Goal: Transaction & Acquisition: Purchase product/service

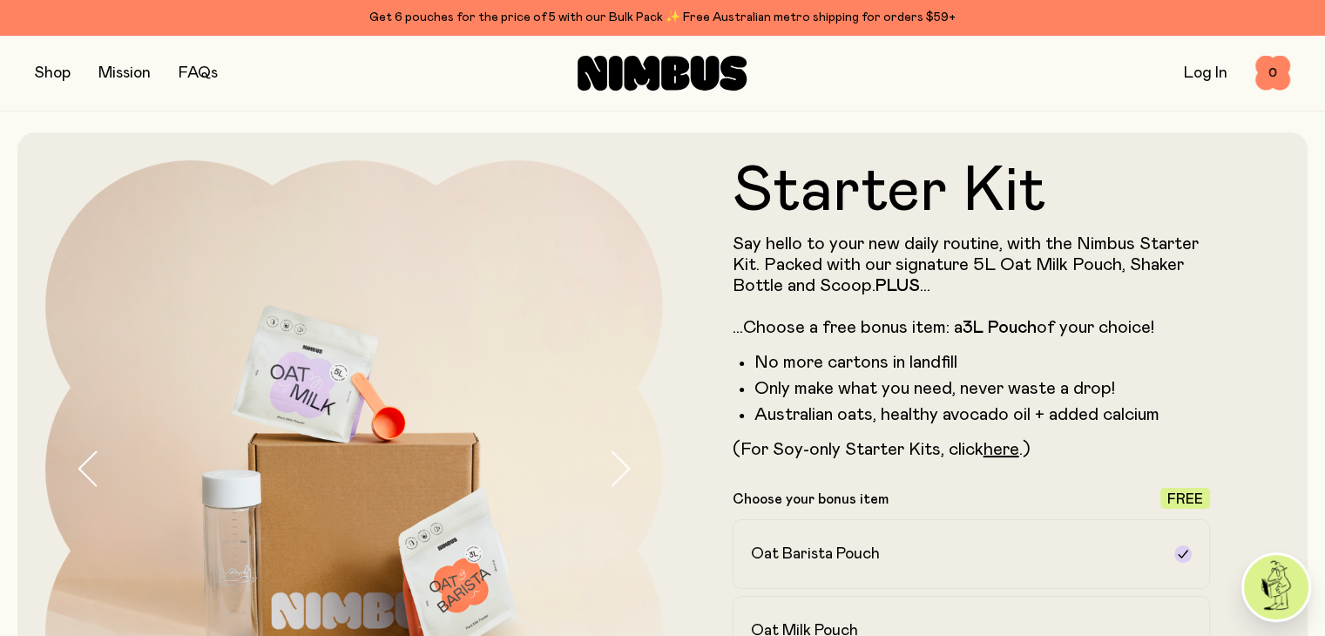
click at [33, 71] on div "Shop Mission FAQs Log In 0 0" at bounding box center [662, 73] width 1325 height 77
click at [44, 71] on button "button" at bounding box center [53, 73] width 36 height 24
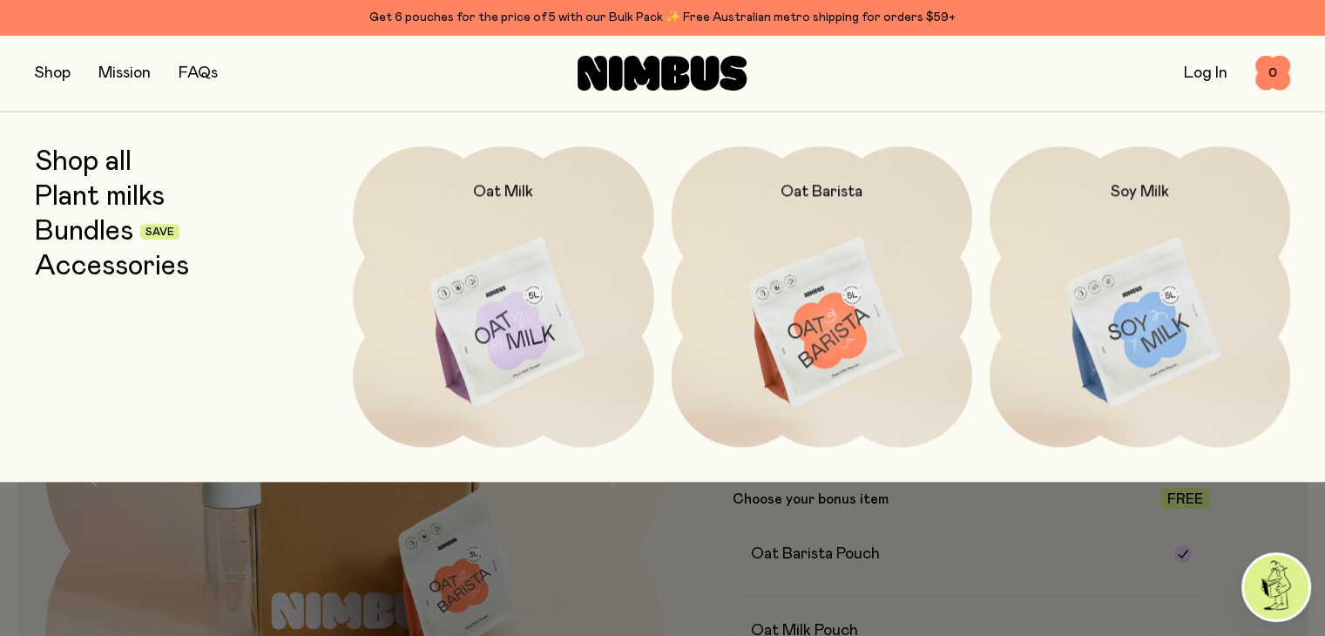
click at [93, 197] on link "Plant milks" at bounding box center [100, 196] width 130 height 31
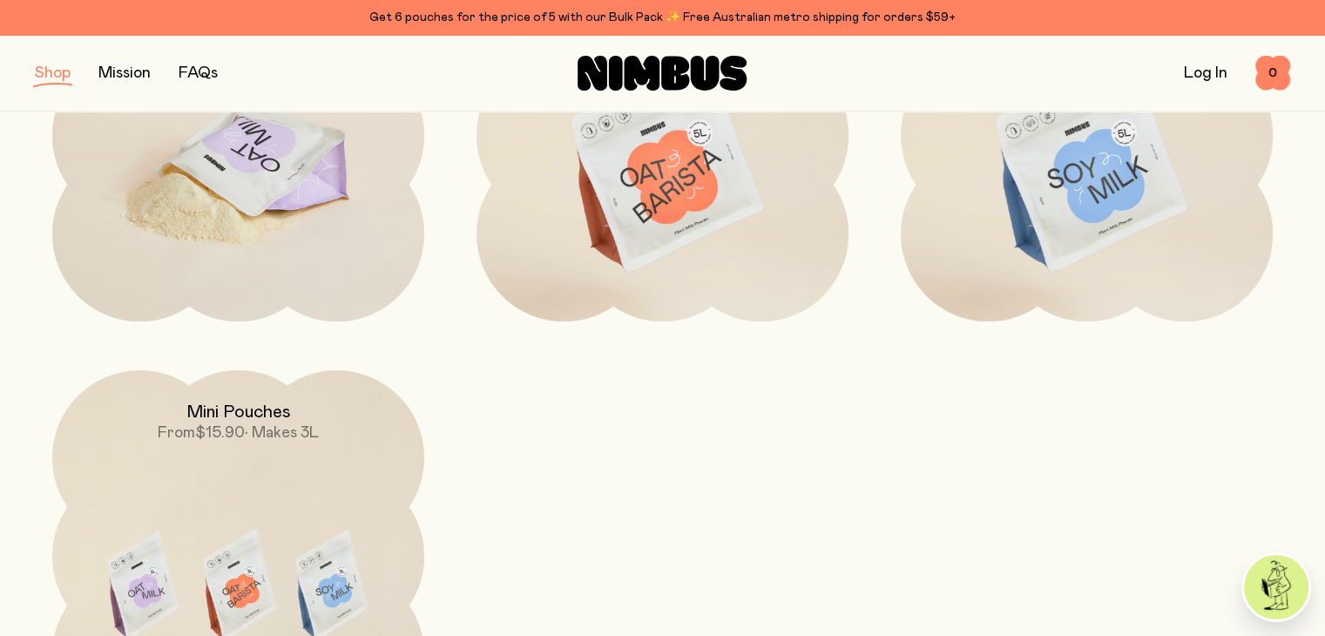
scroll to position [261, 0]
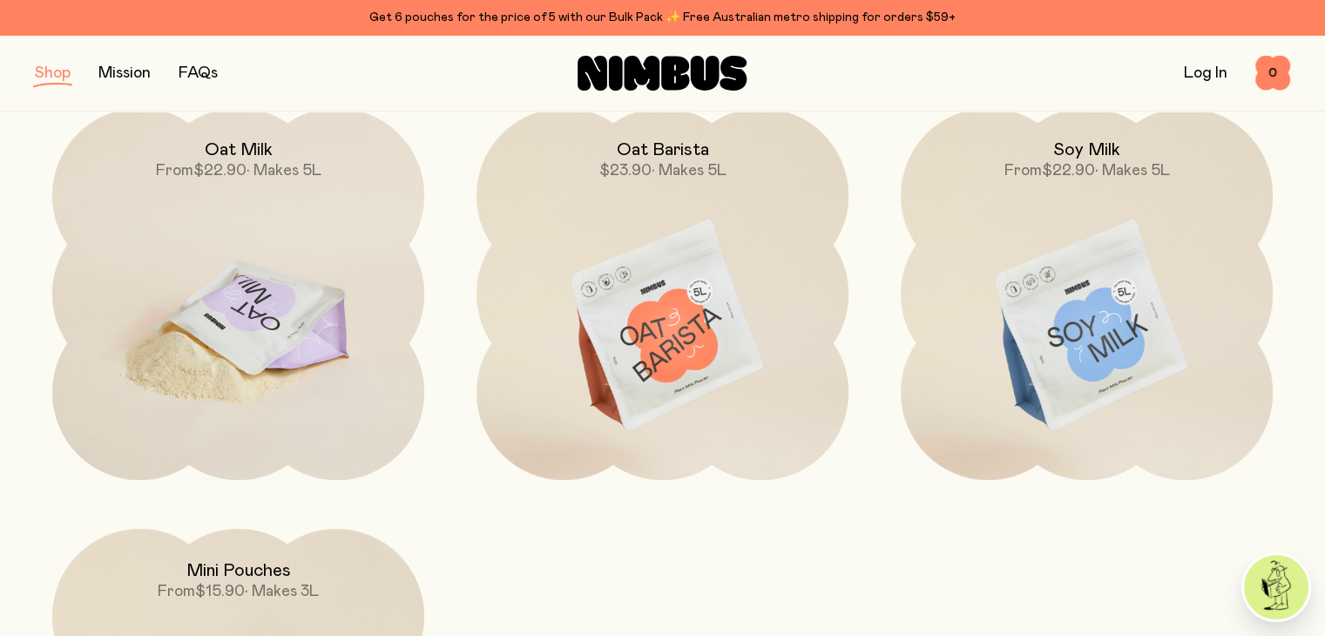
click at [230, 264] on img at bounding box center [238, 326] width 372 height 437
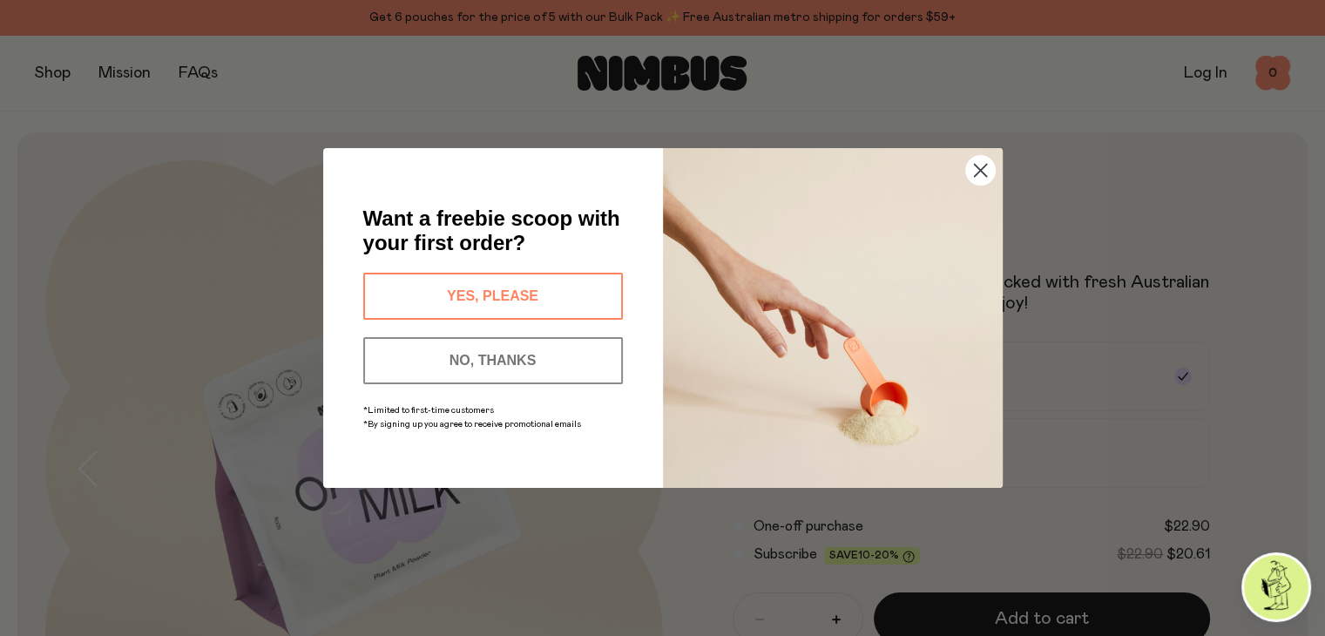
click at [530, 355] on button "NO, THANKS" at bounding box center [493, 360] width 260 height 47
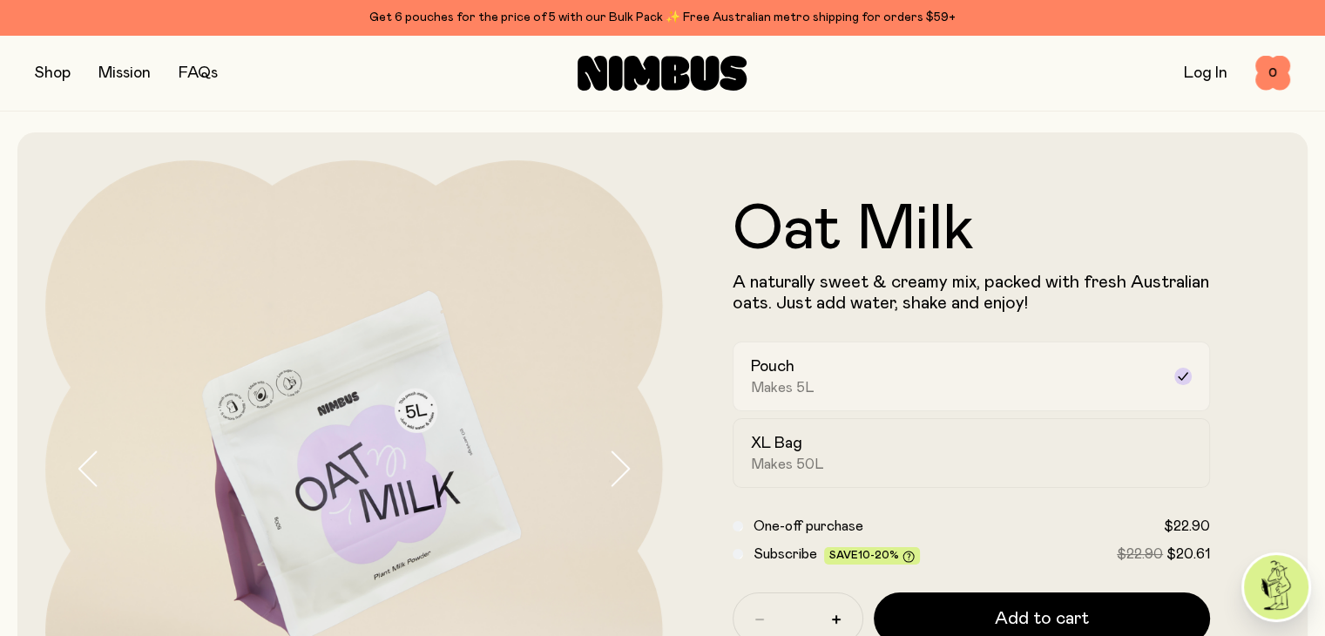
click at [908, 377] on div "Pouch Makes 5L" at bounding box center [956, 376] width 410 height 40
click at [829, 463] on div "XL Bag Makes 50L" at bounding box center [956, 453] width 410 height 40
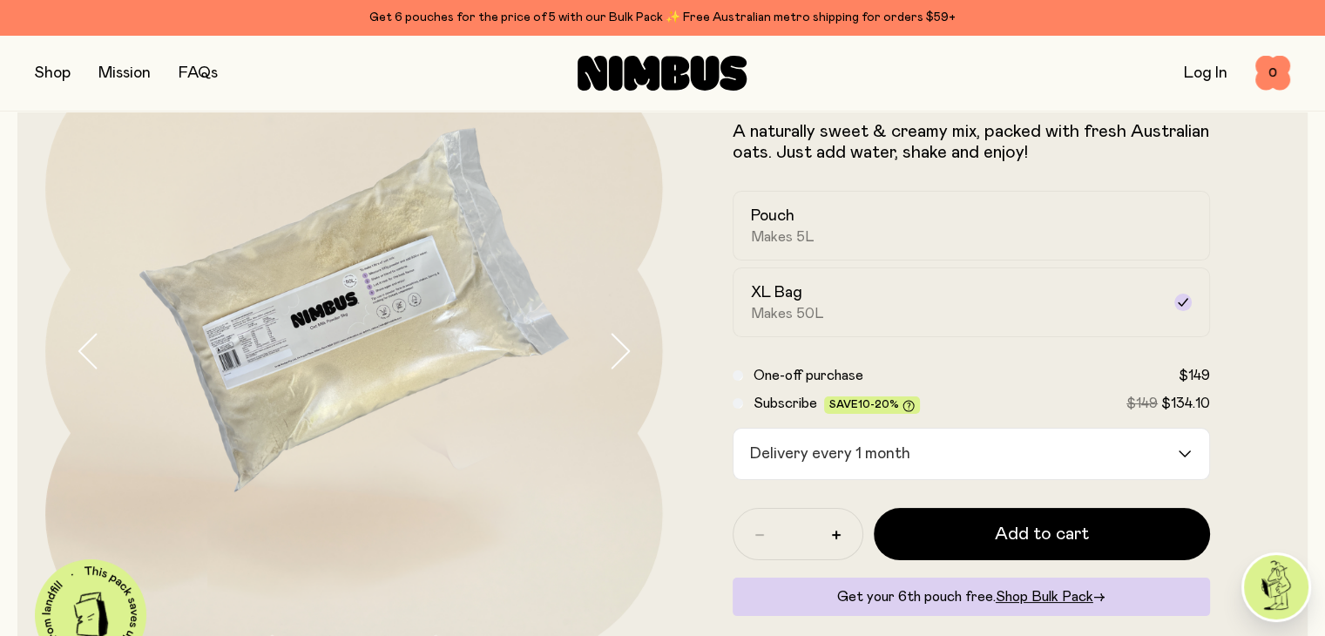
scroll to position [87, 0]
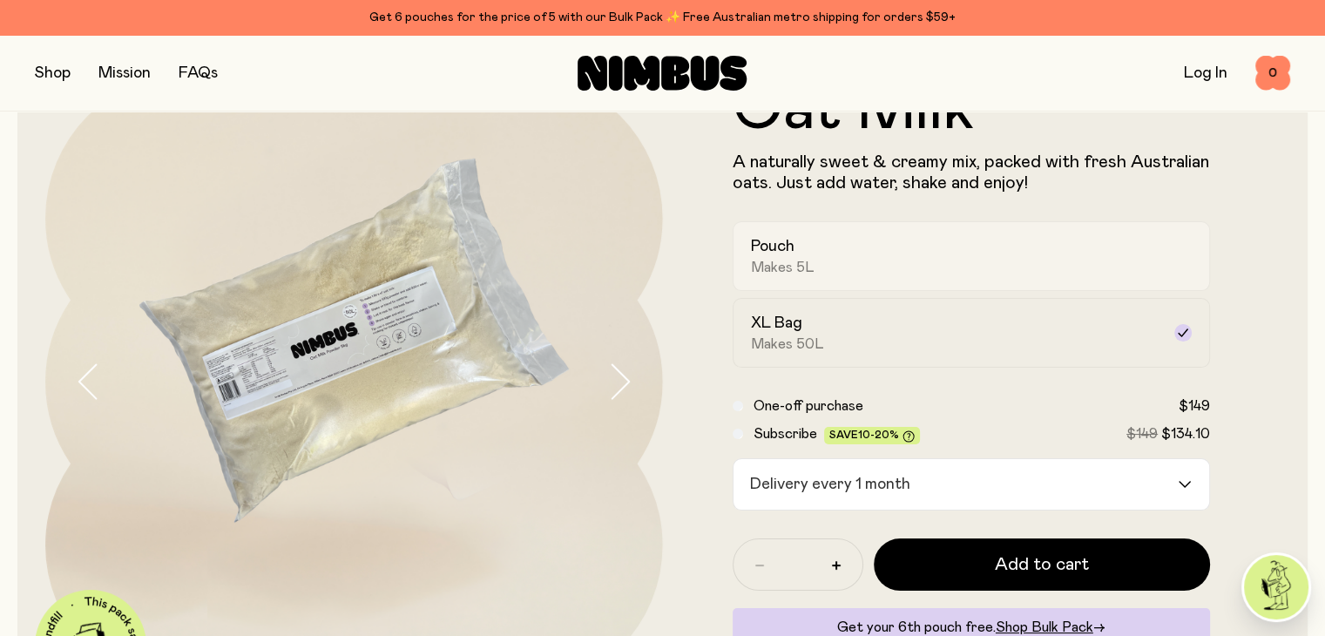
click at [826, 253] on div "Pouch Makes 5L" at bounding box center [956, 256] width 410 height 40
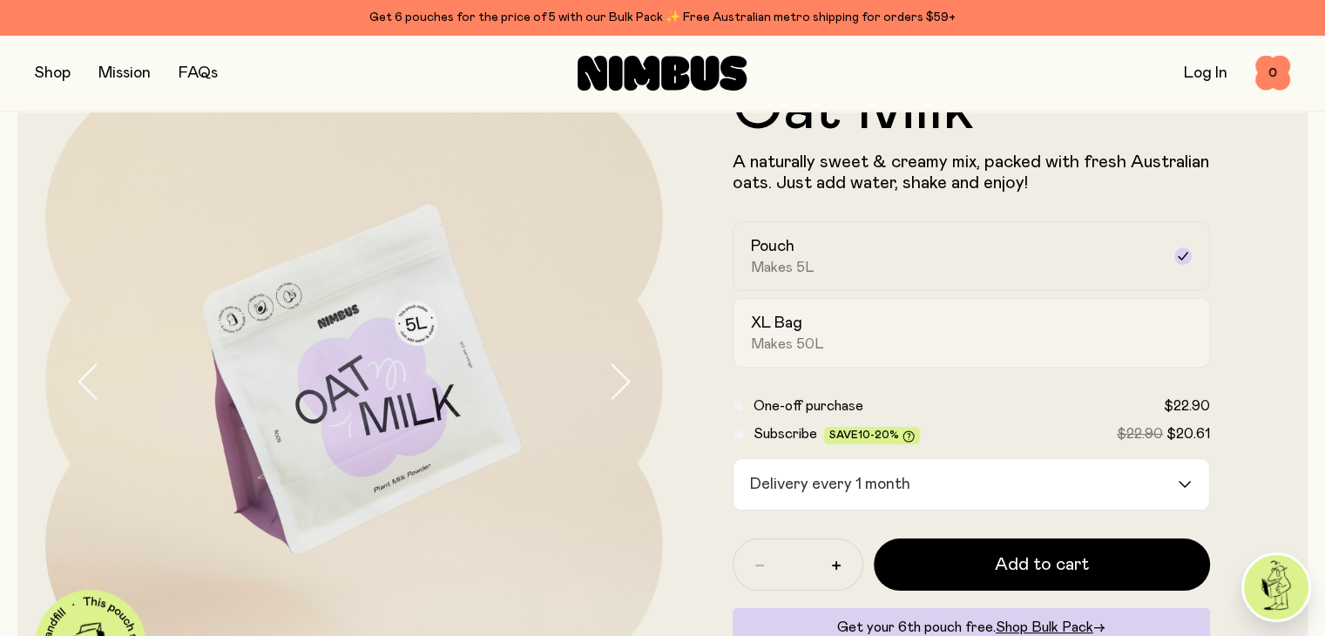
click at [799, 334] on h2 "XL Bag" at bounding box center [776, 323] width 51 height 21
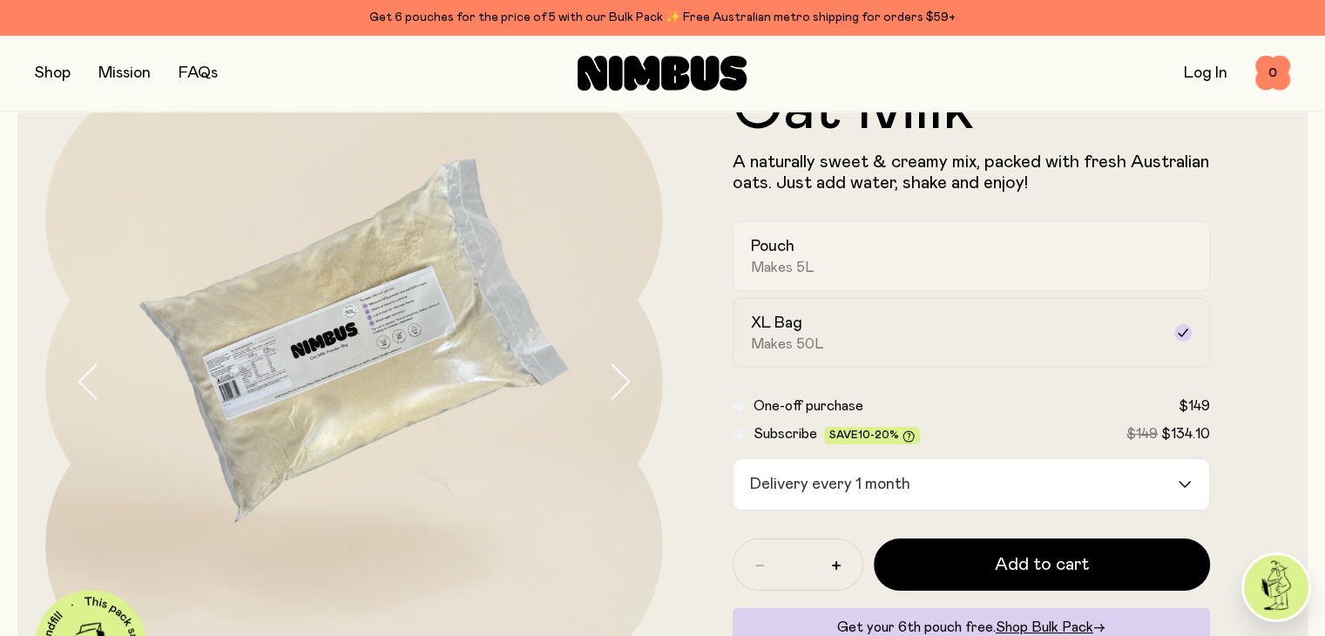
click at [824, 272] on div "Pouch Makes 5L" at bounding box center [956, 256] width 410 height 40
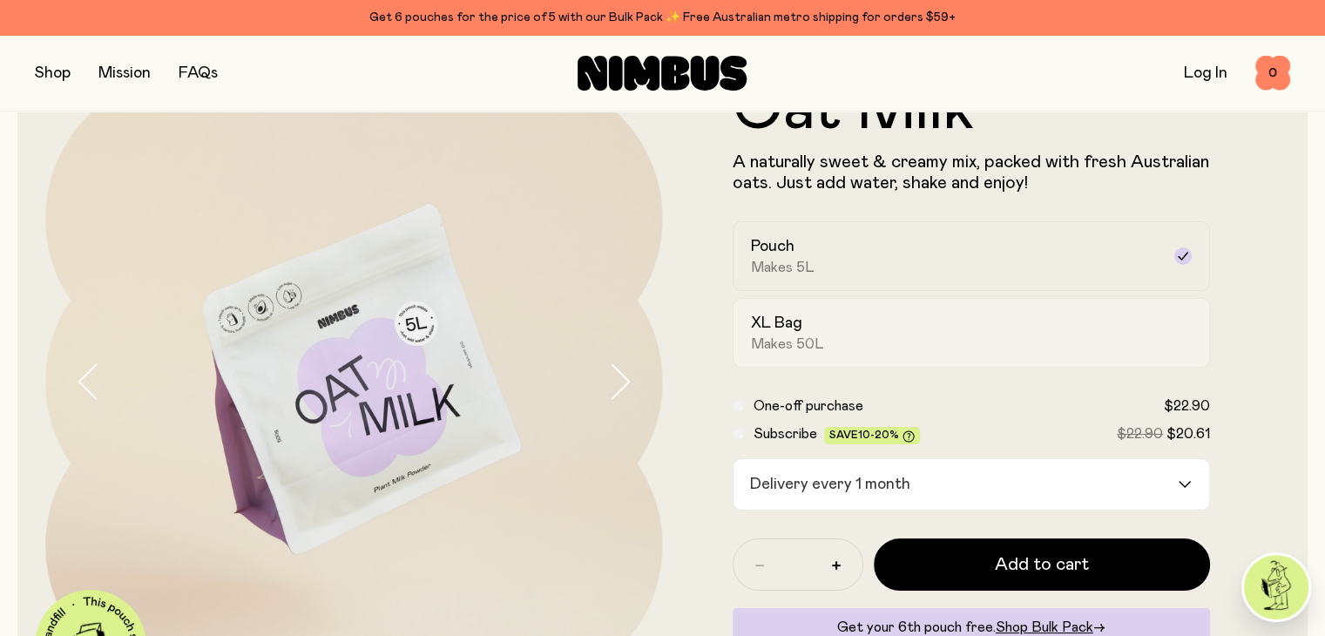
click at [910, 345] on div "XL Bag Makes 50L" at bounding box center [956, 333] width 410 height 40
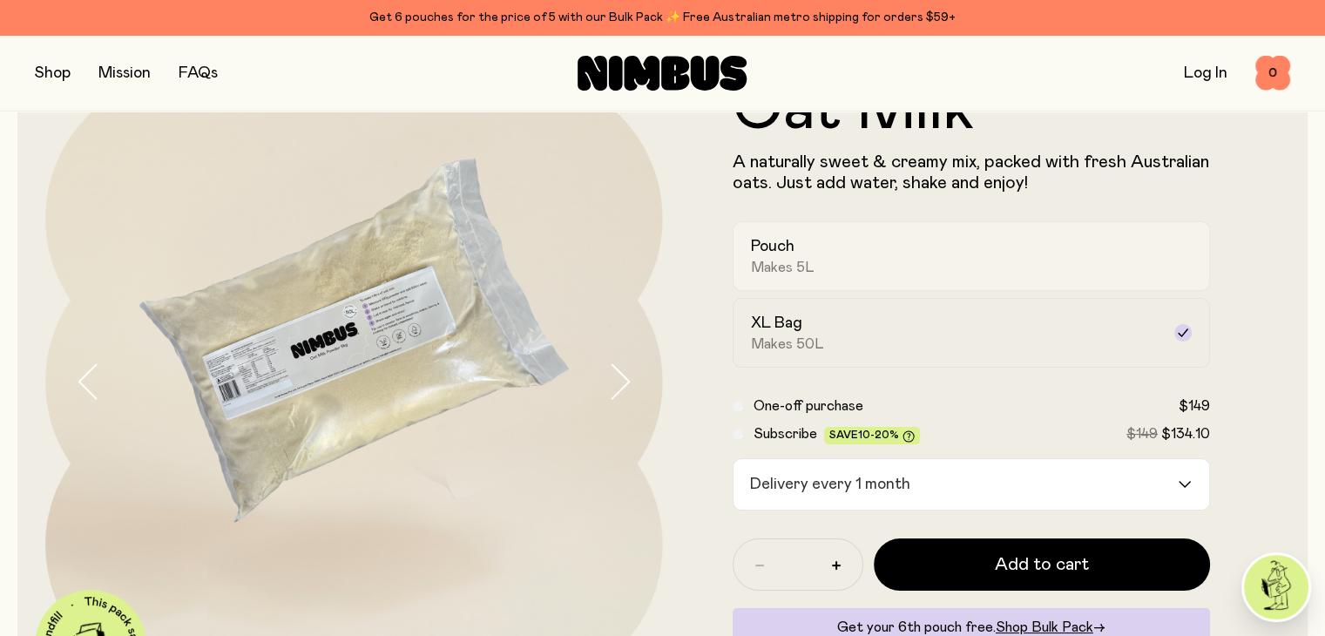
click at [994, 263] on div "Pouch Makes 5L" at bounding box center [956, 256] width 410 height 40
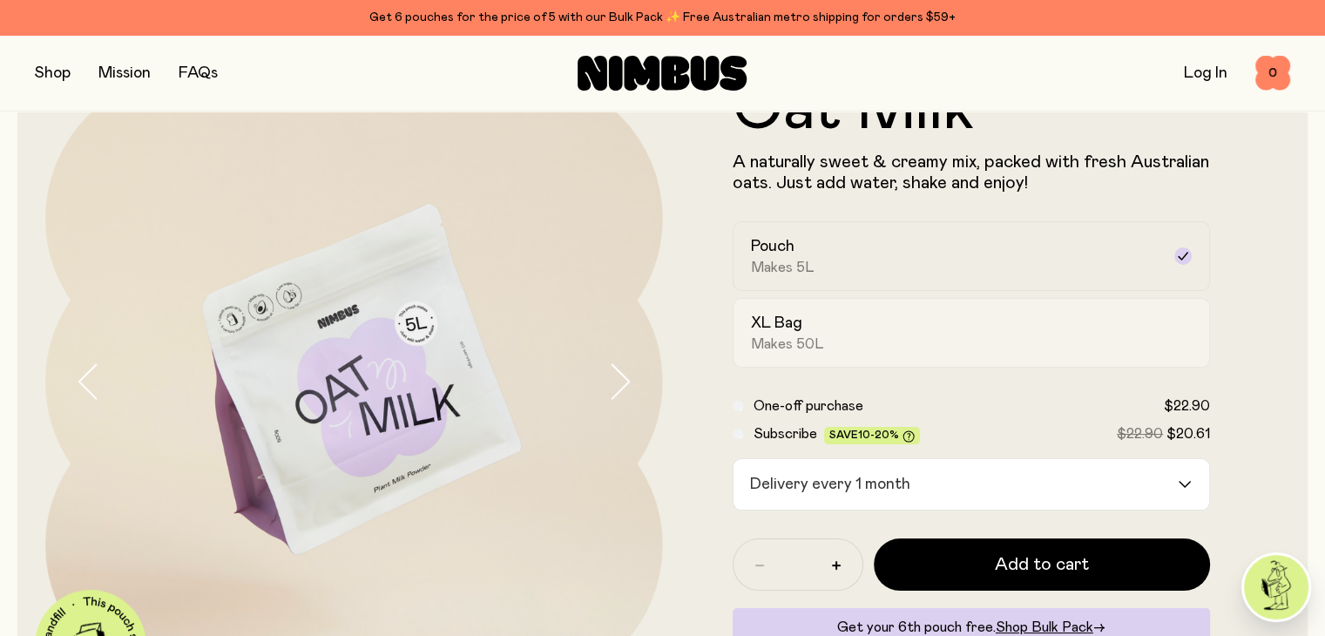
click at [892, 304] on label "XL Bag Makes 50L" at bounding box center [972, 333] width 478 height 70
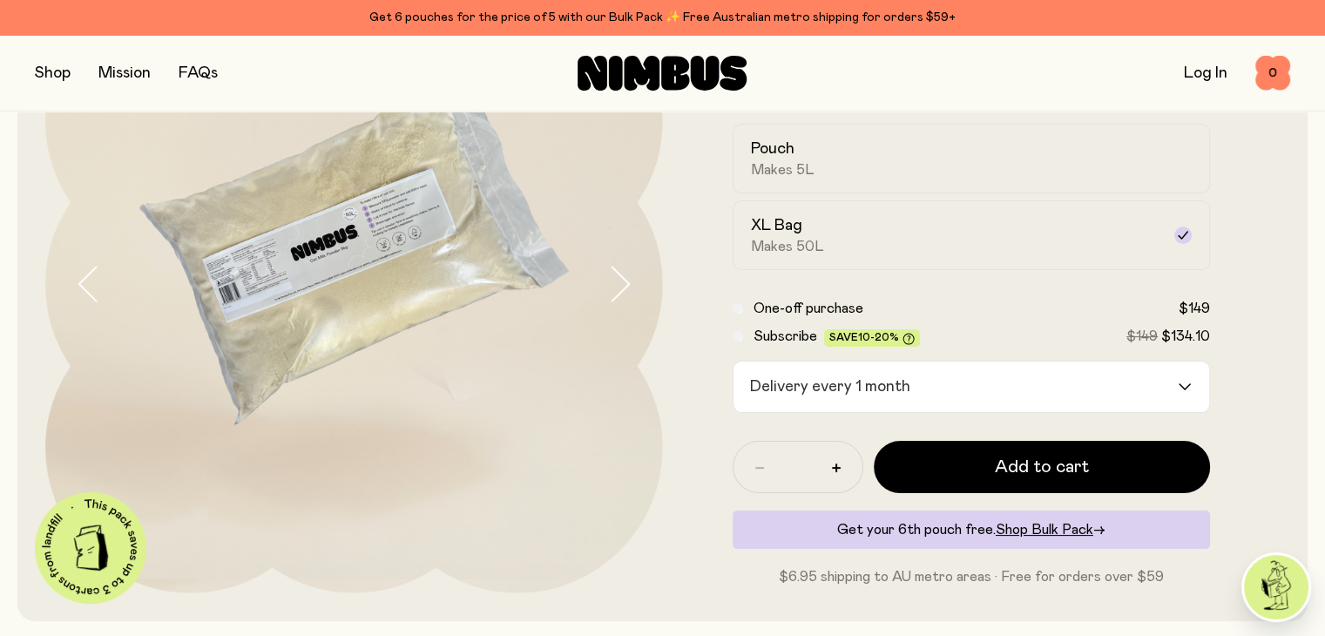
scroll to position [174, 0]
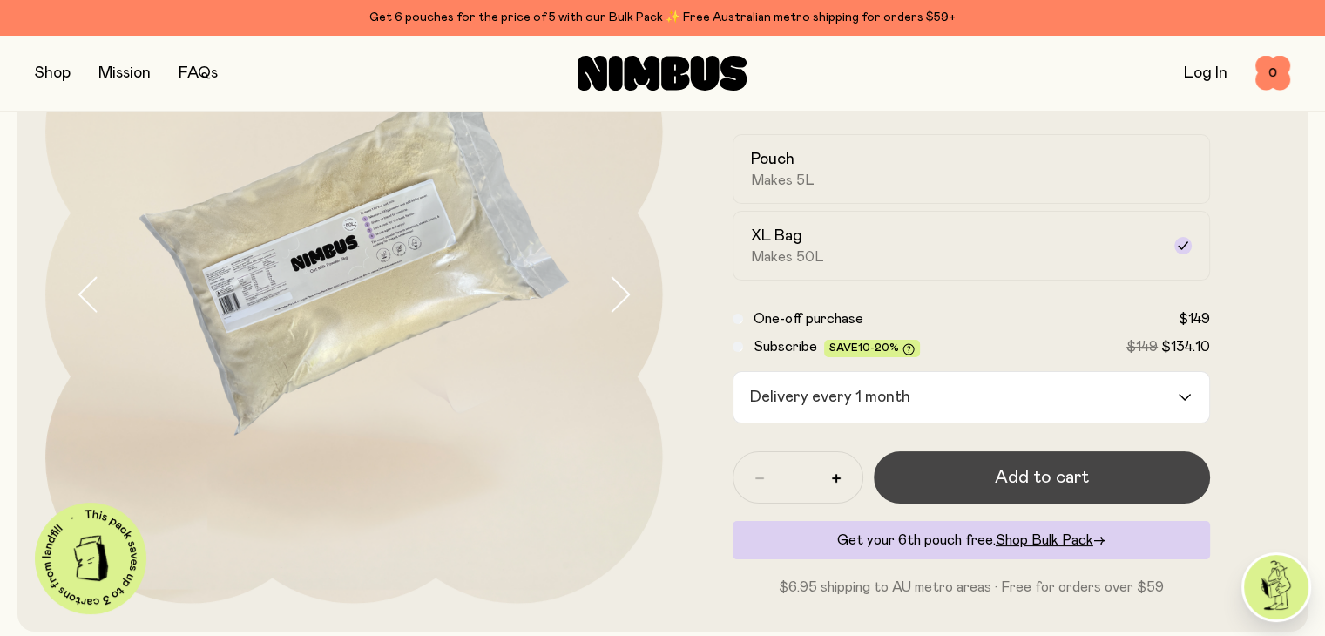
click at [1047, 482] on span "Add to cart" at bounding box center [1042, 477] width 94 height 24
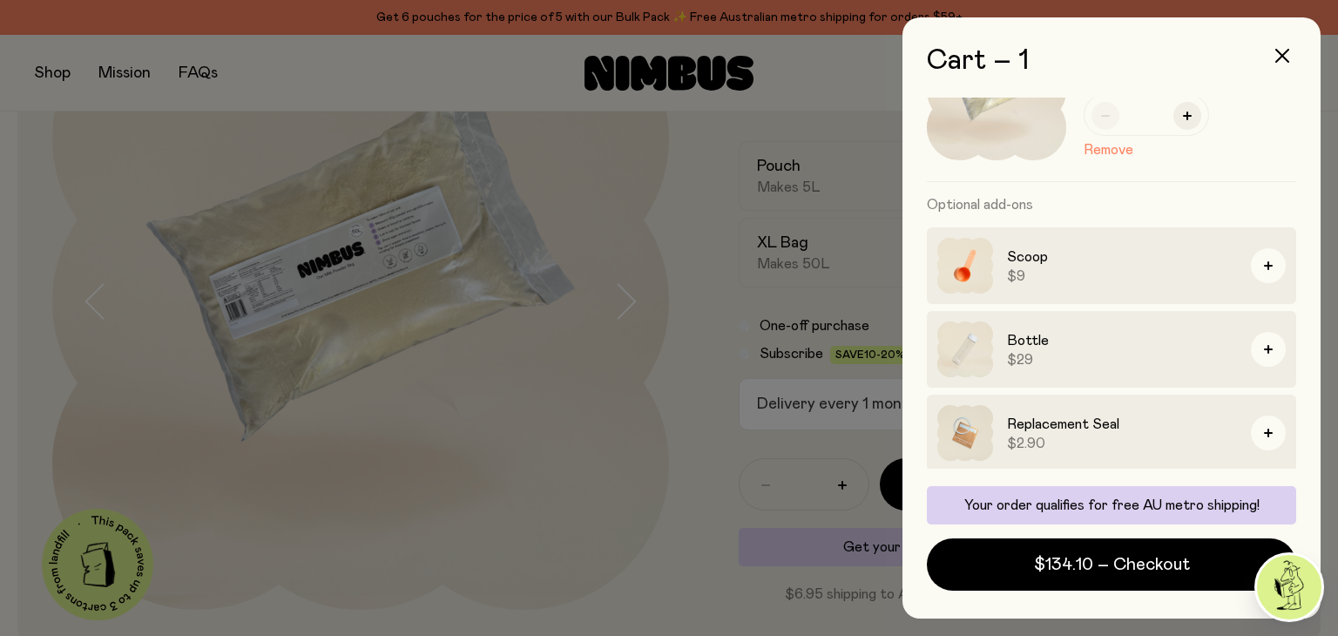
scroll to position [100, 0]
click at [1039, 429] on h3 "Replacement Seal" at bounding box center [1122, 421] width 230 height 21
click at [975, 435] on img at bounding box center [965, 430] width 56 height 56
click at [1098, 433] on span "$2.90" at bounding box center [1122, 440] width 230 height 17
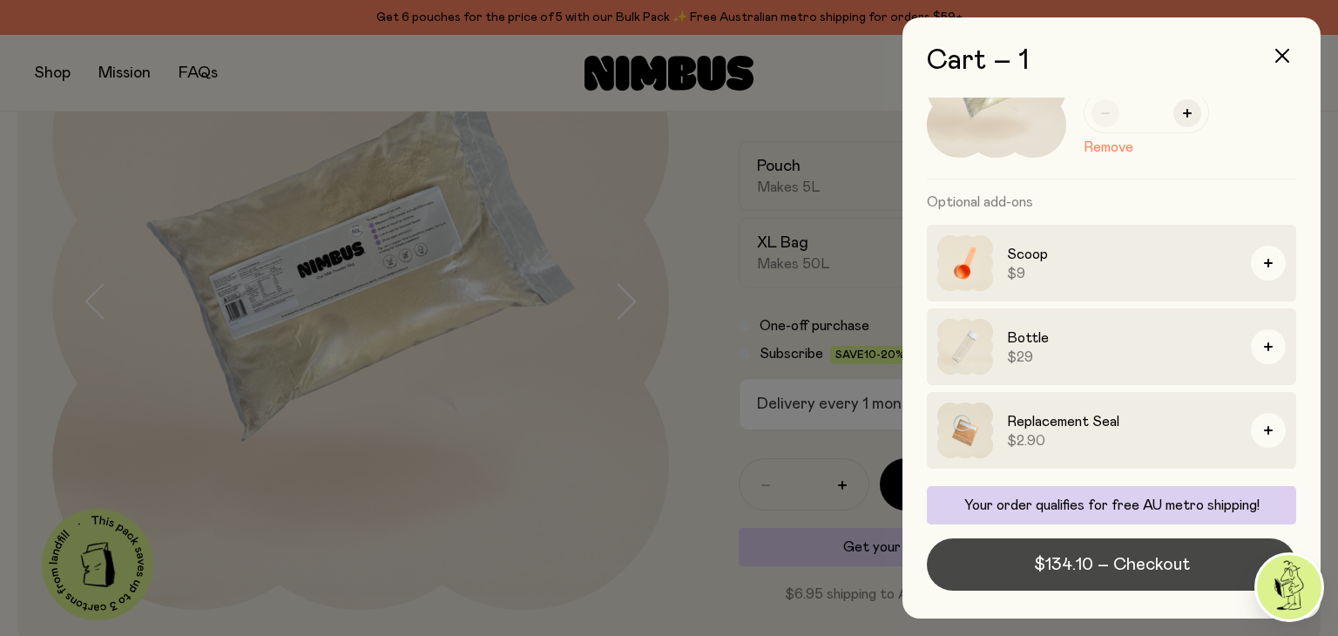
click at [1094, 562] on span "$134.10 – Checkout" at bounding box center [1112, 564] width 156 height 24
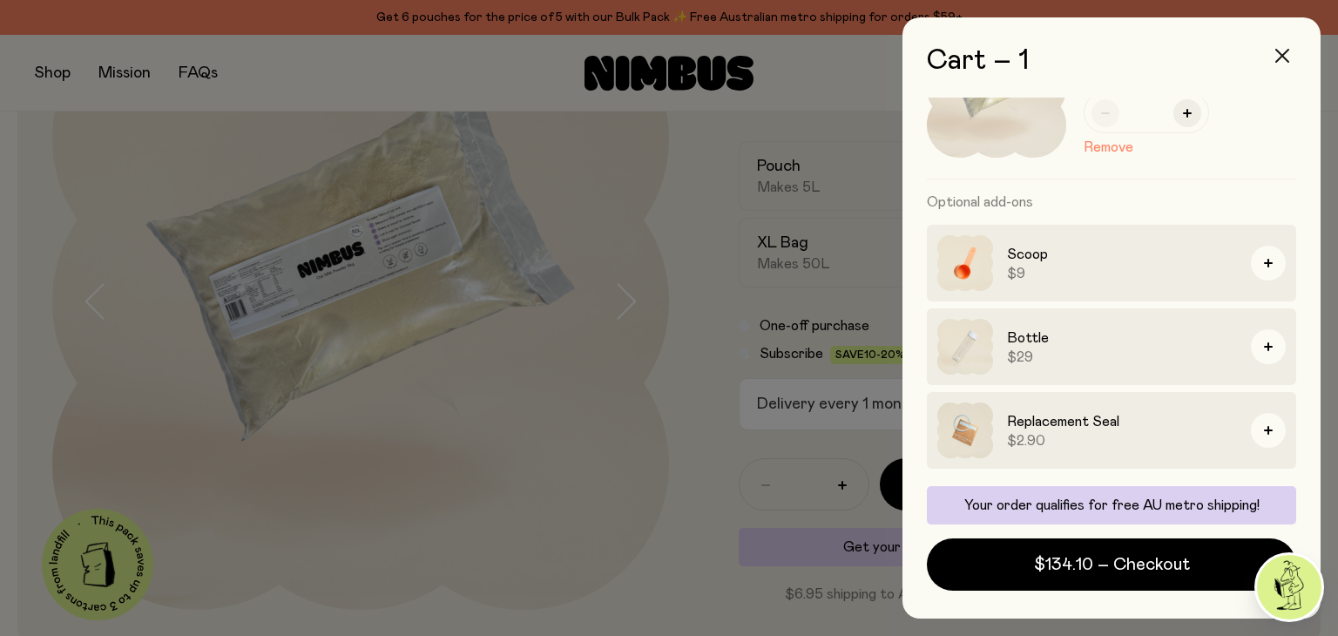
click at [1280, 53] on icon "button" at bounding box center [1282, 56] width 14 height 14
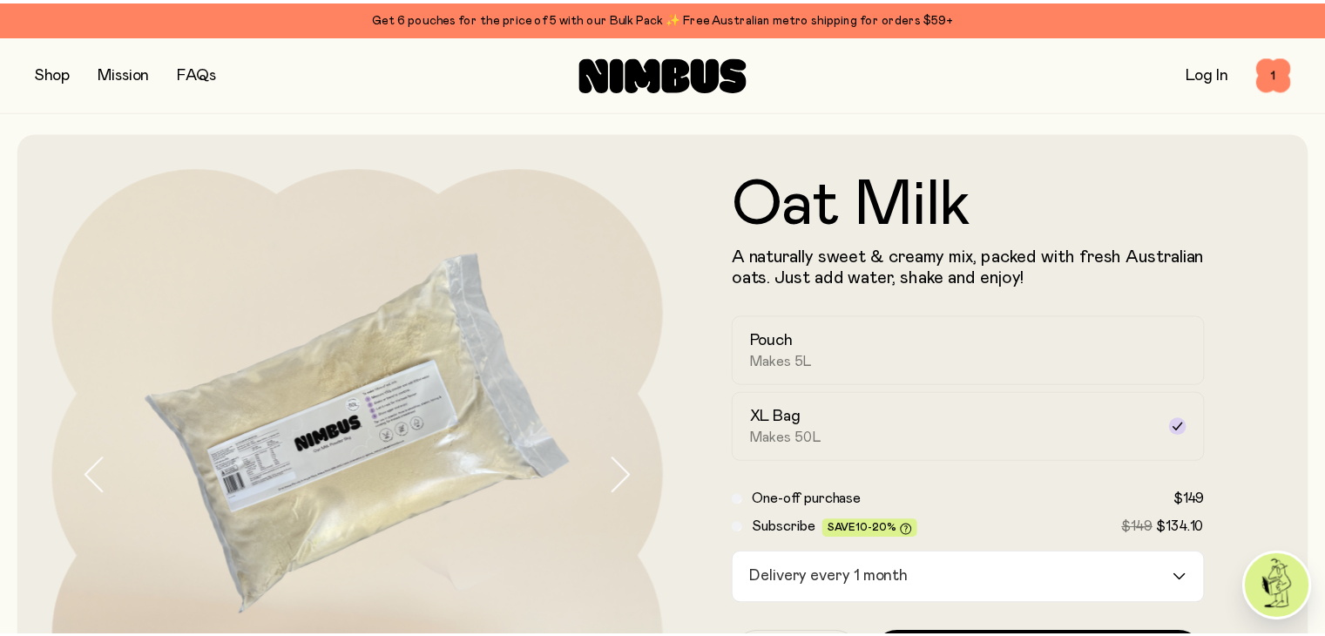
scroll to position [174, 0]
